Goal: Task Accomplishment & Management: Use online tool/utility

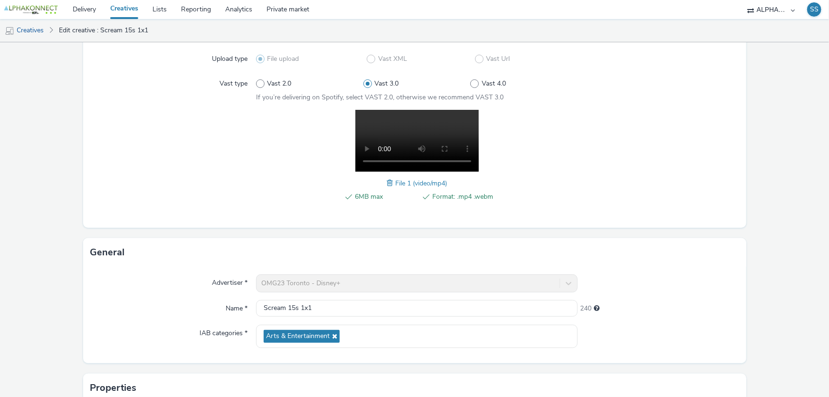
click at [122, 7] on link "Creatives" at bounding box center [124, 9] width 42 height 19
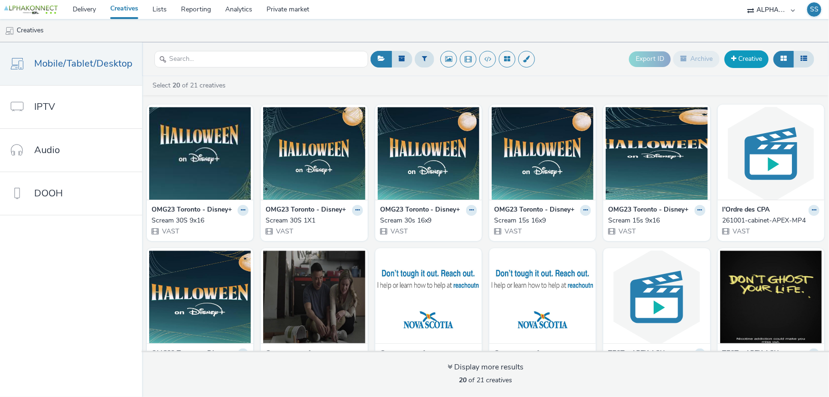
click at [746, 59] on link "Creative" at bounding box center [746, 58] width 44 height 17
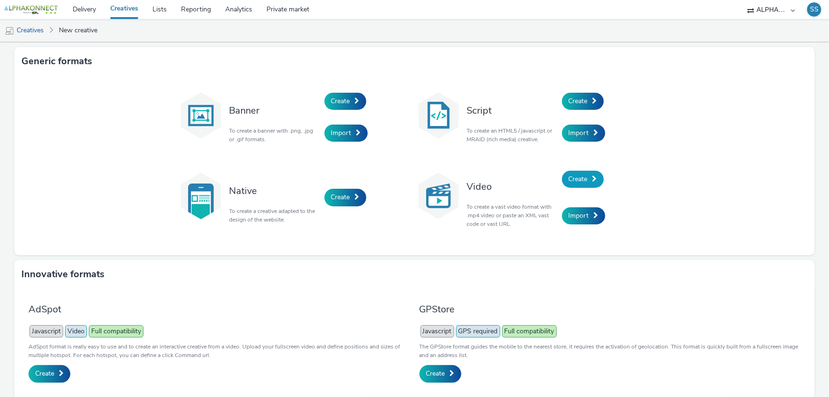
click at [581, 176] on span "Create" at bounding box center [578, 178] width 19 height 9
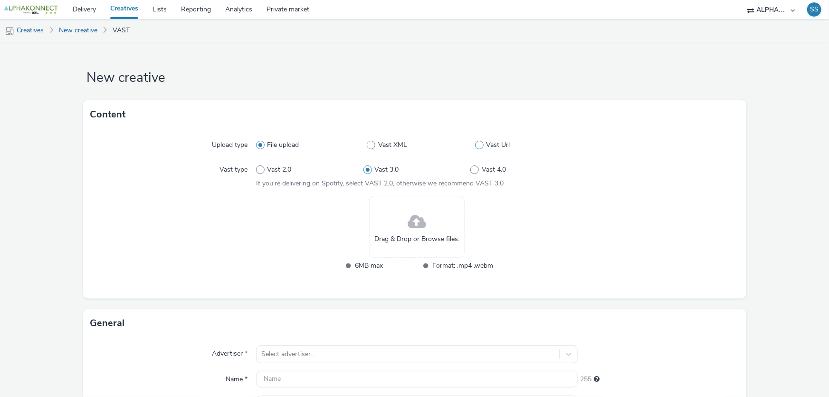
click at [478, 146] on span at bounding box center [479, 145] width 9 height 9
click at [478, 146] on input "Vast Url" at bounding box center [478, 145] width 6 height 6
radio input "false"
radio input "true"
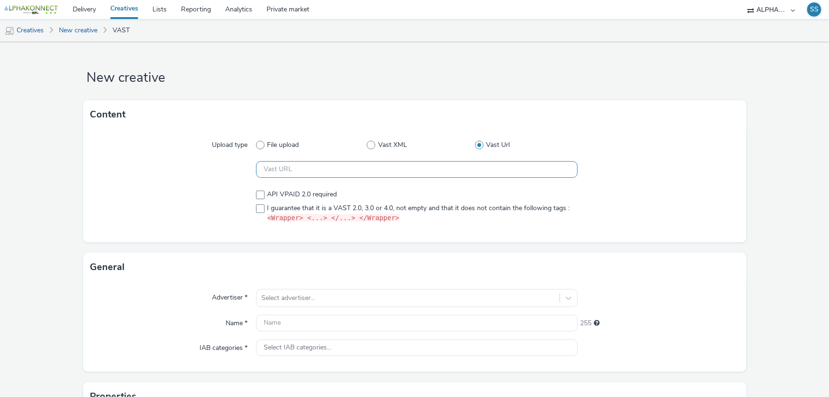
click at [378, 175] on input "text" at bounding box center [417, 169] width 322 height 17
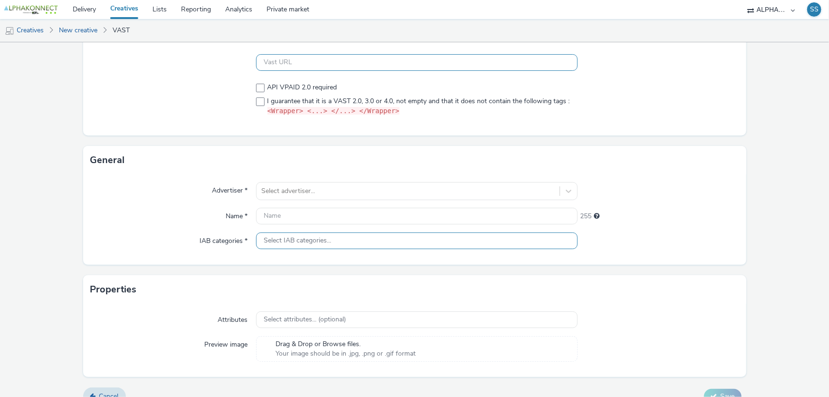
scroll to position [122, 0]
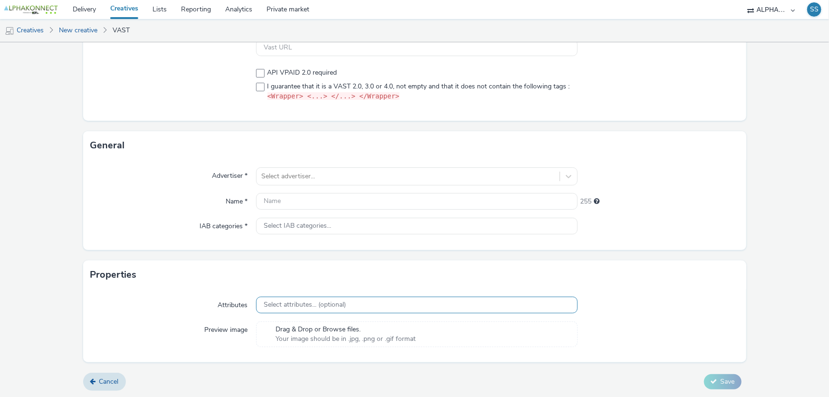
click at [328, 301] on div "Attributes Select attributes... (optional) Preview image Drag & Drop or Browse …" at bounding box center [414, 325] width 663 height 73
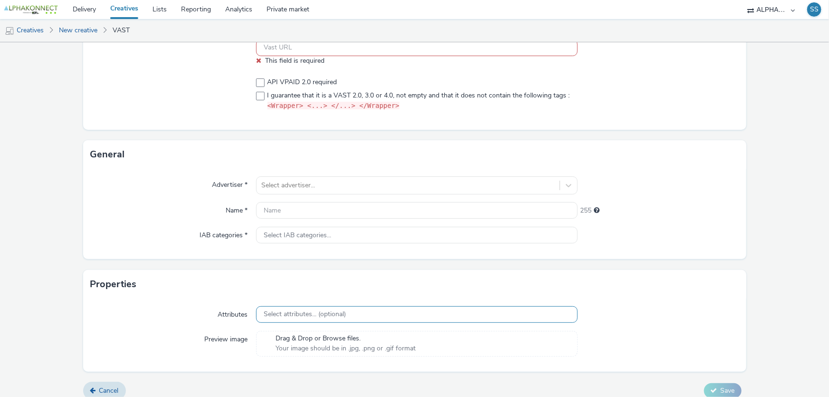
click at [328, 313] on span "Select attributes... (optional)" at bounding box center [305, 314] width 82 height 8
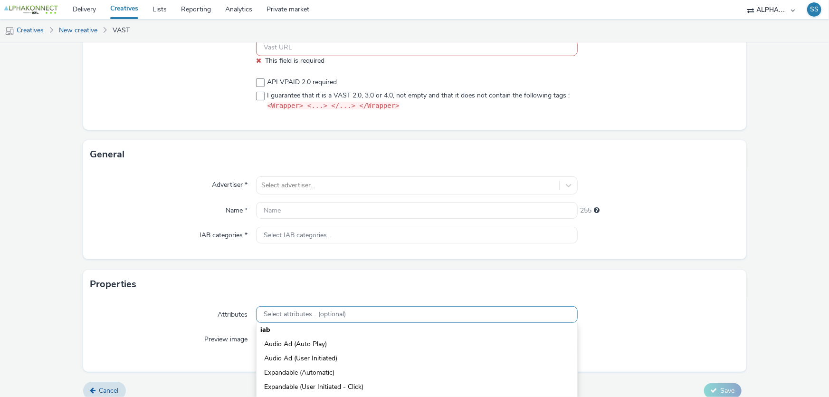
click at [328, 313] on span "Select attributes... (optional)" at bounding box center [305, 314] width 82 height 8
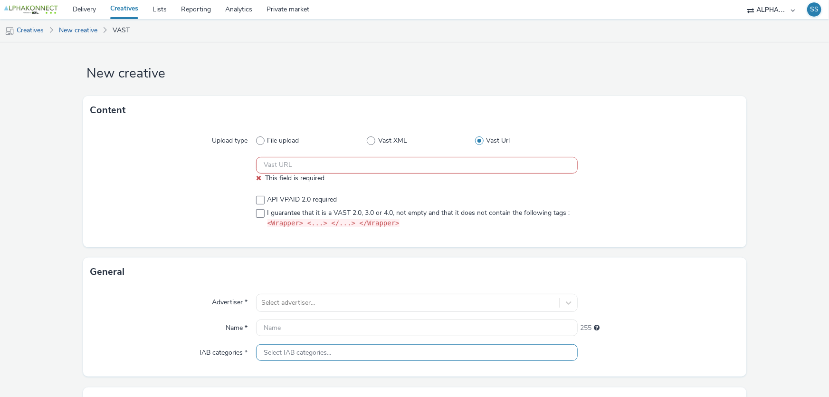
scroll to position [0, 0]
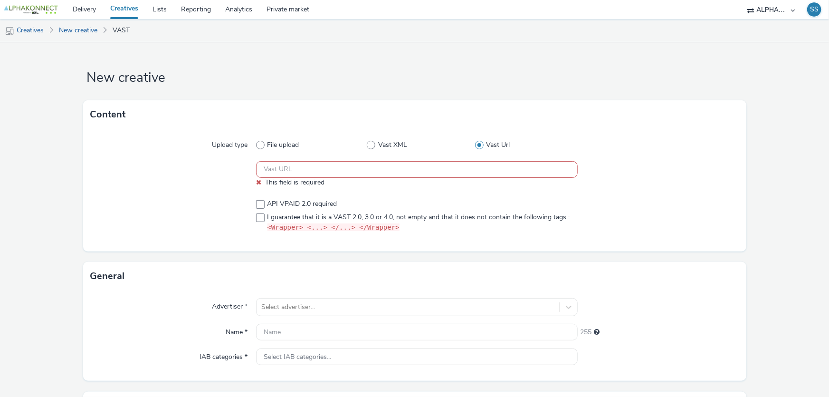
click at [352, 162] on input "text" at bounding box center [417, 169] width 322 height 17
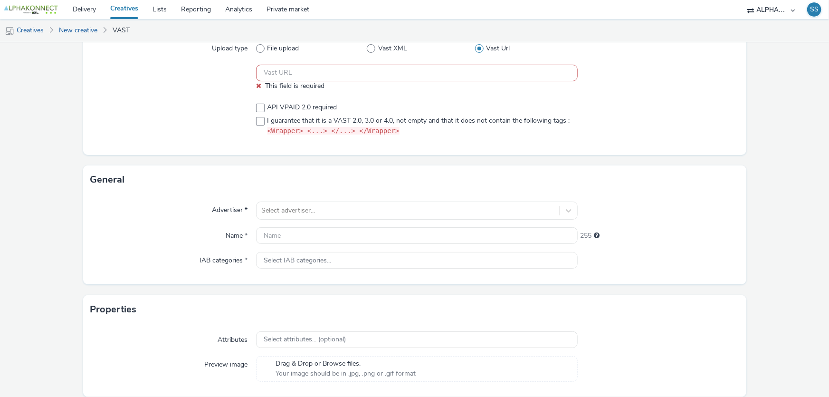
scroll to position [44, 0]
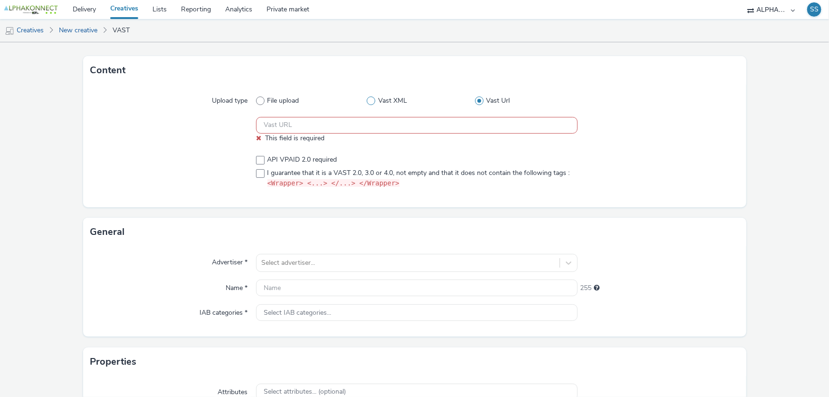
click at [367, 104] on span at bounding box center [371, 100] width 9 height 9
click at [367, 104] on input "Vast XML" at bounding box center [370, 101] width 6 height 6
radio input "true"
radio input "false"
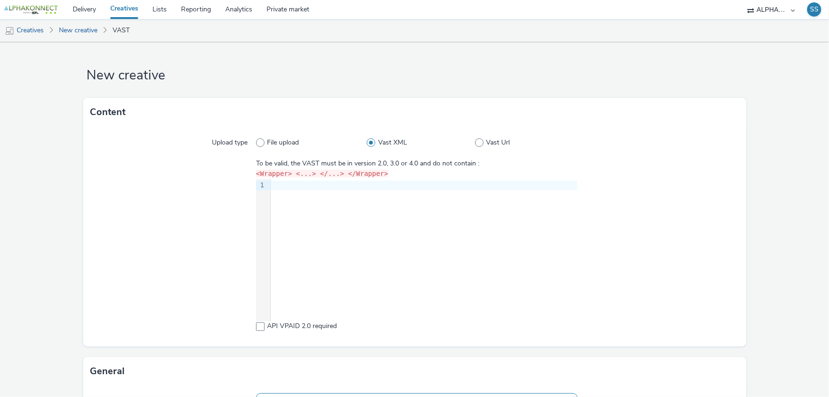
scroll to position [1, 0]
click at [287, 143] on span "File upload" at bounding box center [283, 143] width 32 height 9
click at [262, 143] on input "File upload" at bounding box center [259, 144] width 6 height 6
radio input "true"
radio input "false"
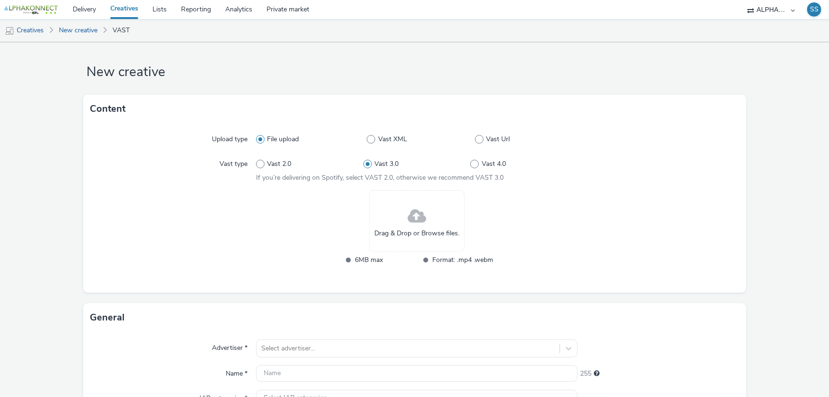
scroll to position [0, 0]
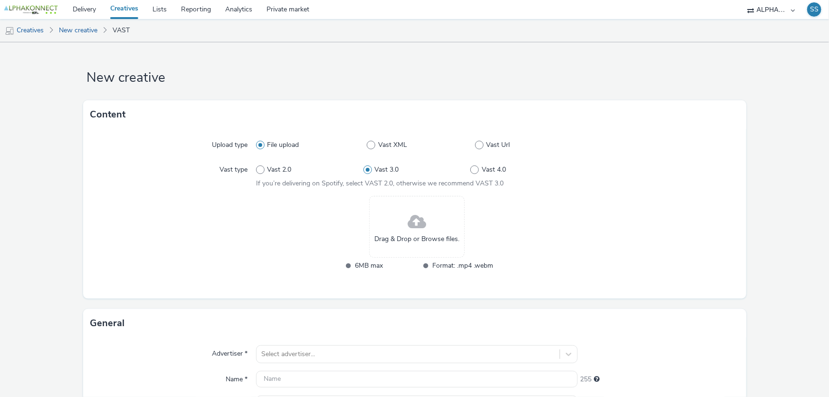
click at [121, 13] on link "Creatives" at bounding box center [124, 9] width 42 height 19
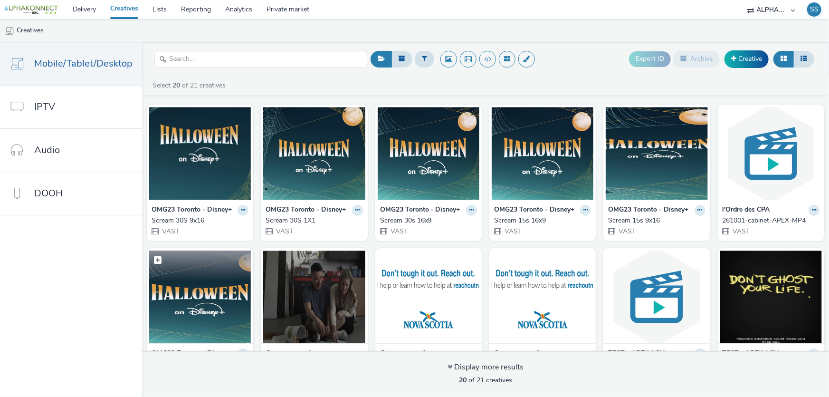
click at [221, 300] on img at bounding box center [200, 296] width 102 height 93
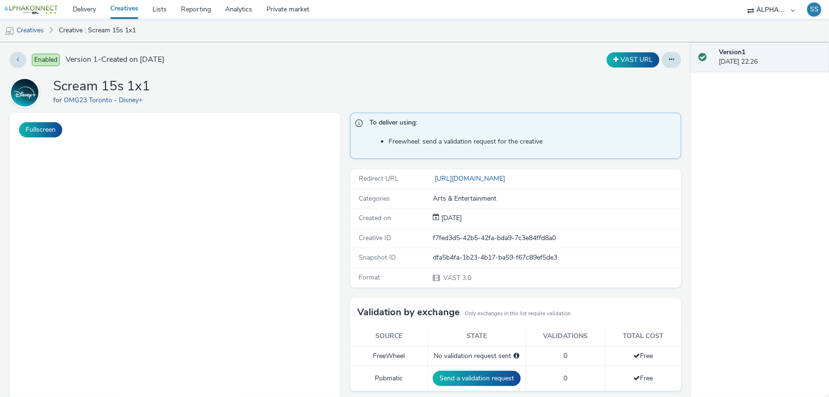
click at [116, 9] on link "Creatives" at bounding box center [124, 9] width 42 height 19
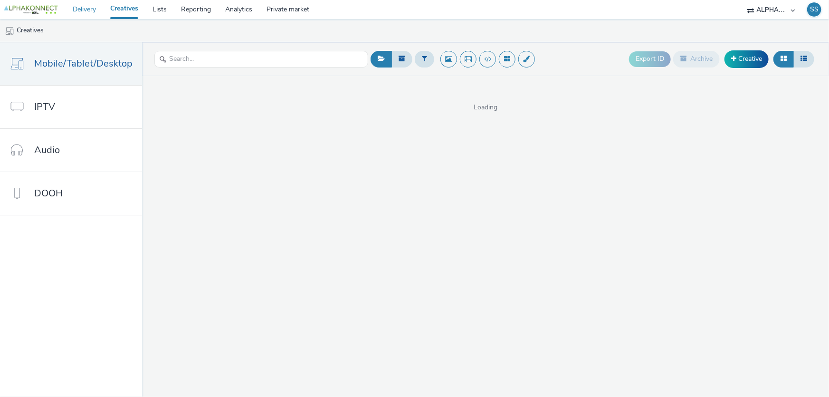
click at [96, 7] on link "Delivery" at bounding box center [85, 9] width 38 height 19
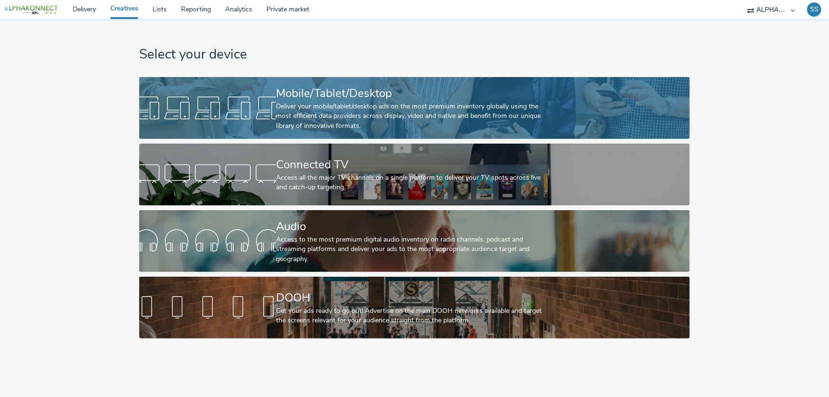
click at [319, 95] on div "Mobile/Tablet/Desktop" at bounding box center [412, 93] width 273 height 17
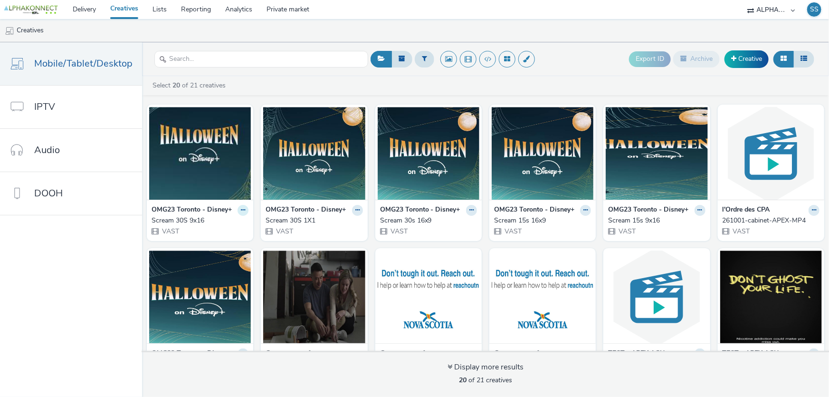
click at [241, 211] on icon at bounding box center [243, 210] width 4 height 6
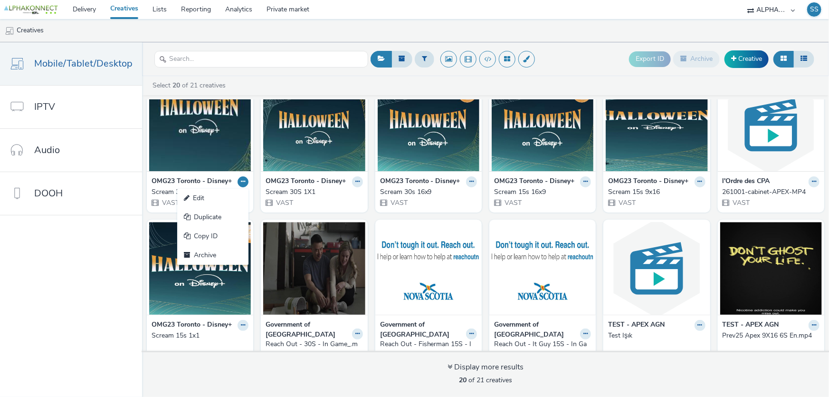
scroll to position [43, 0]
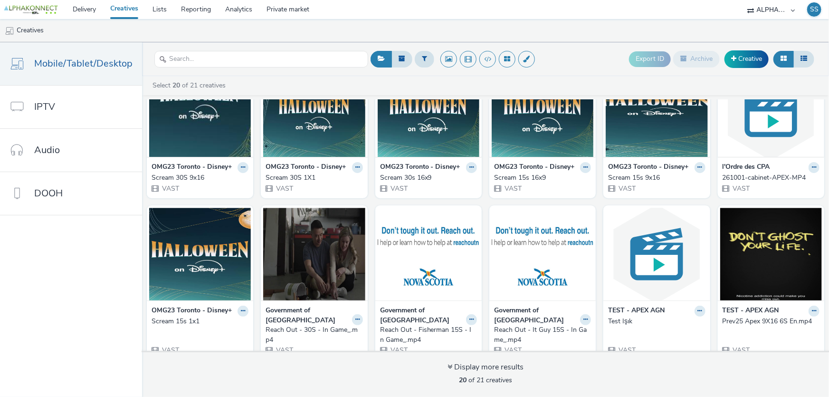
drag, startPoint x: 92, startPoint y: 283, endPoint x: 110, endPoint y: 290, distance: 19.2
click at [110, 290] on nav "Mobile/Tablet/Desktop IPTV Audio DOOH" at bounding box center [71, 219] width 142 height 354
click at [241, 311] on icon at bounding box center [243, 311] width 4 height 6
click at [213, 322] on link "Edit" at bounding box center [212, 327] width 71 height 19
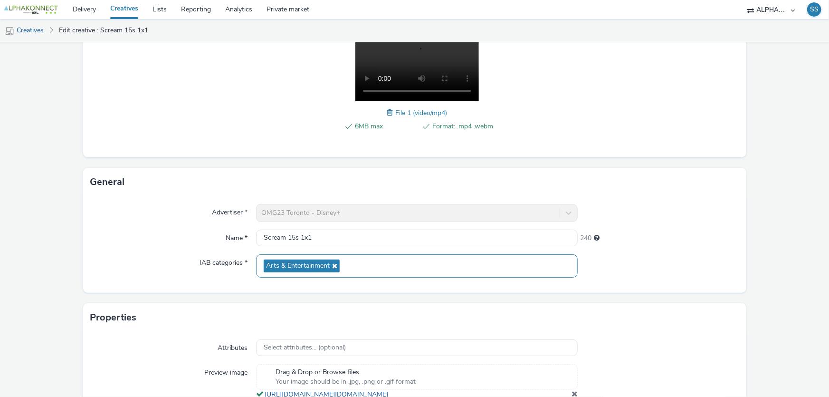
scroll to position [242, 0]
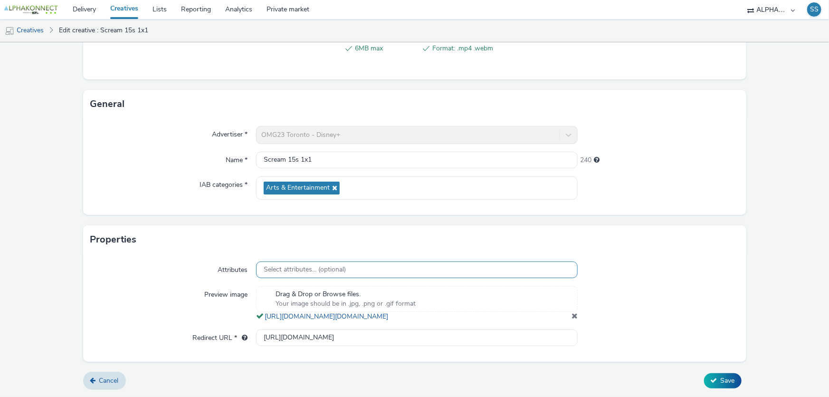
click at [321, 266] on span "Select attributes... (optional)" at bounding box center [305, 270] width 82 height 8
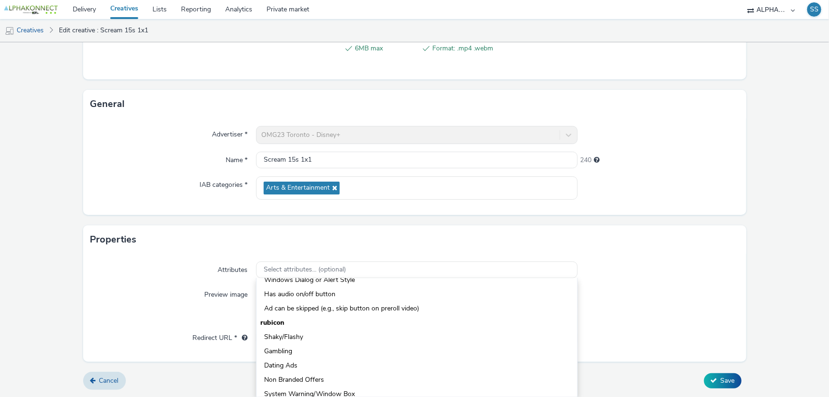
scroll to position [216, 0]
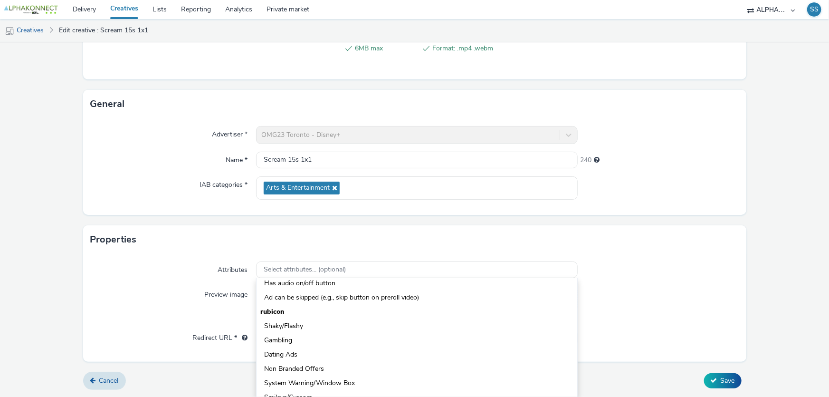
click at [662, 272] on div "Attributes Select attributes... (optional) iab Audio Ad (Auto Play) Audio Ad (U…" at bounding box center [414, 307] width 663 height 107
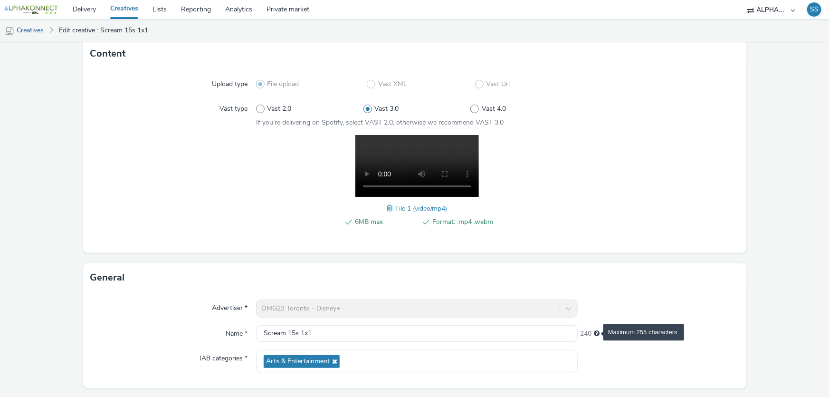
scroll to position [0, 0]
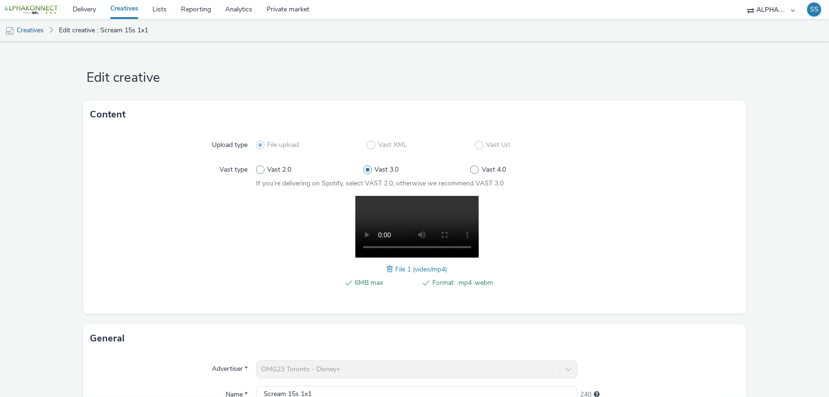
click at [131, 10] on link "Creatives" at bounding box center [124, 9] width 42 height 19
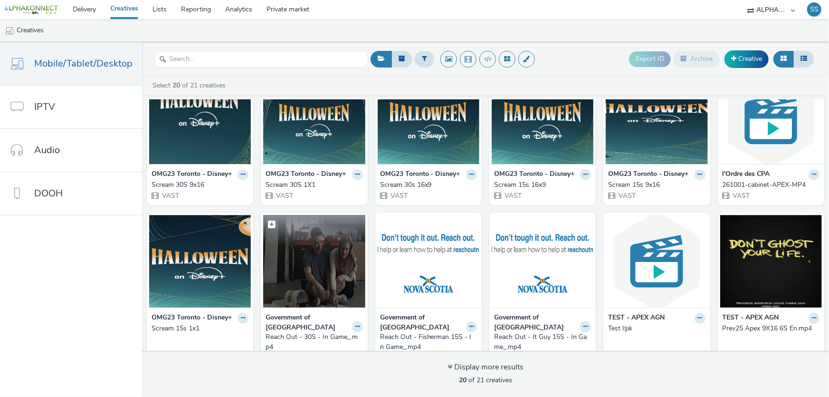
scroll to position [129, 0]
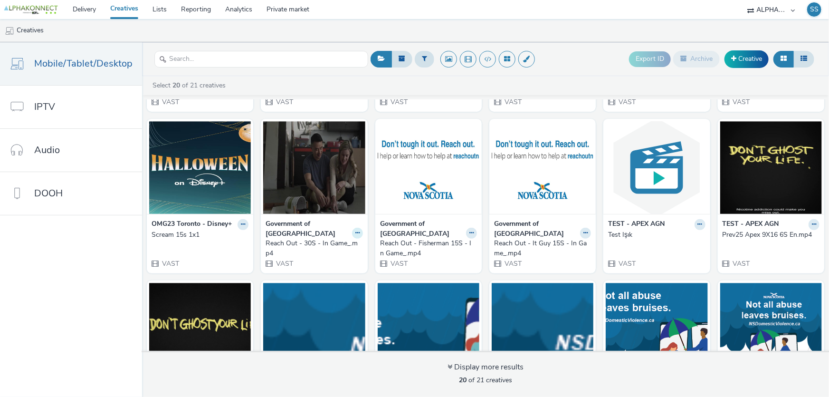
click at [355, 230] on icon at bounding box center [357, 233] width 4 height 6
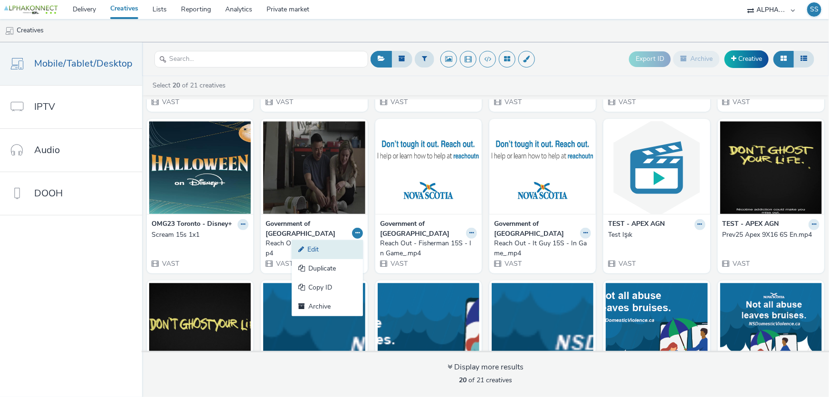
click at [328, 251] on link "Edit" at bounding box center [327, 249] width 71 height 19
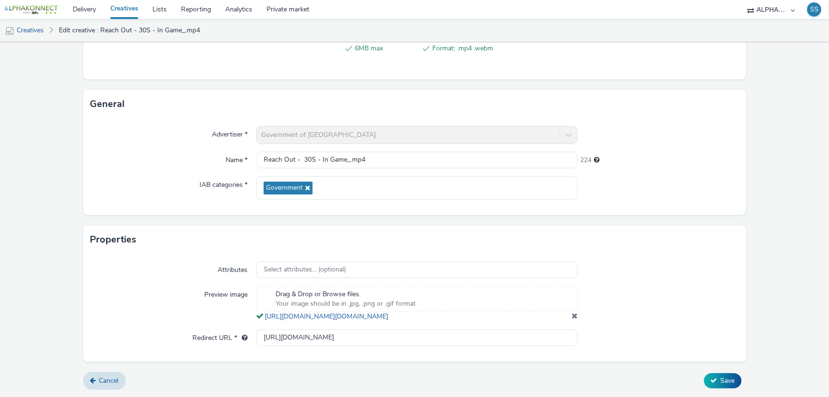
scroll to position [242, 0]
